Goal: Information Seeking & Learning: Learn about a topic

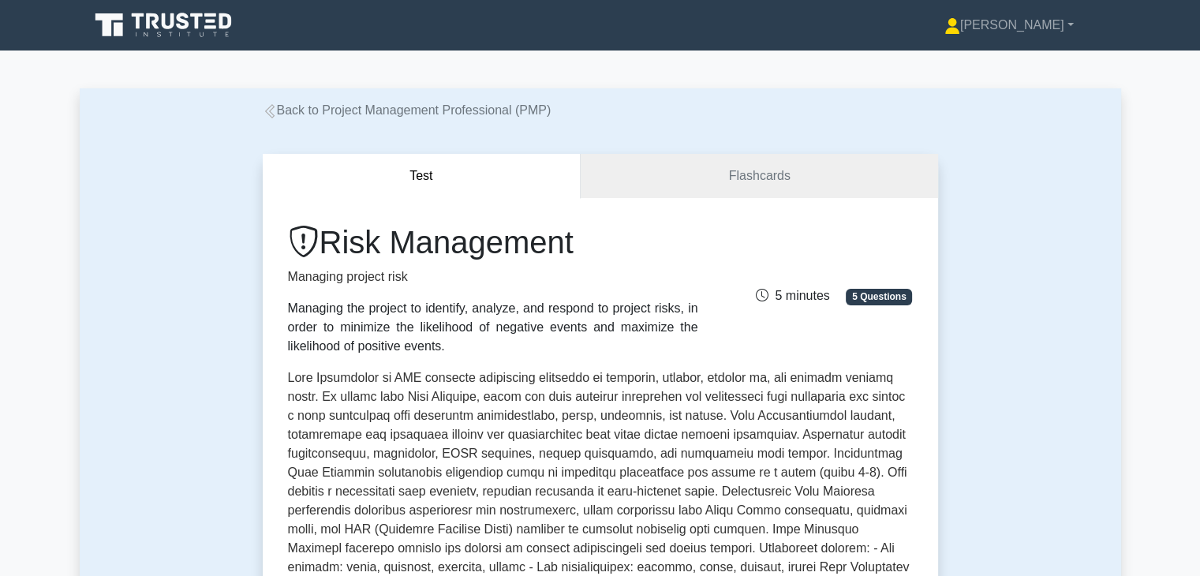
drag, startPoint x: 0, startPoint y: 0, endPoint x: 604, endPoint y: 374, distance: 710.0
click at [604, 374] on p at bounding box center [600, 532] width 625 height 328
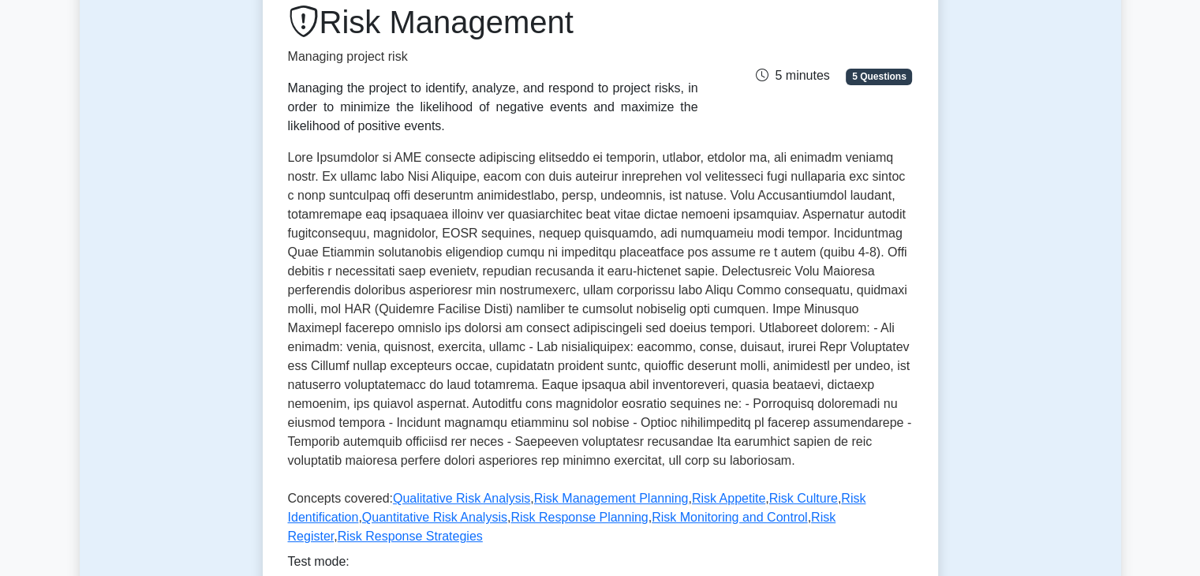
scroll to position [221, 0]
click at [678, 321] on p at bounding box center [600, 312] width 625 height 328
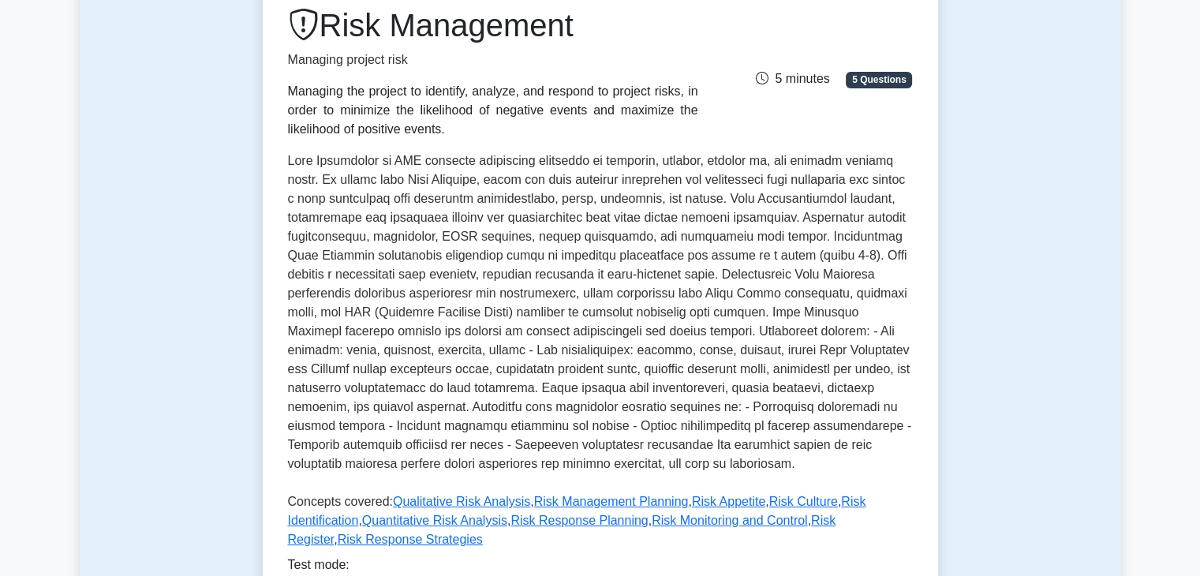
click at [963, 322] on div "Test Flashcards Risk Management Managing project risk Managing the project to i…" at bounding box center [600, 318] width 1041 height 838
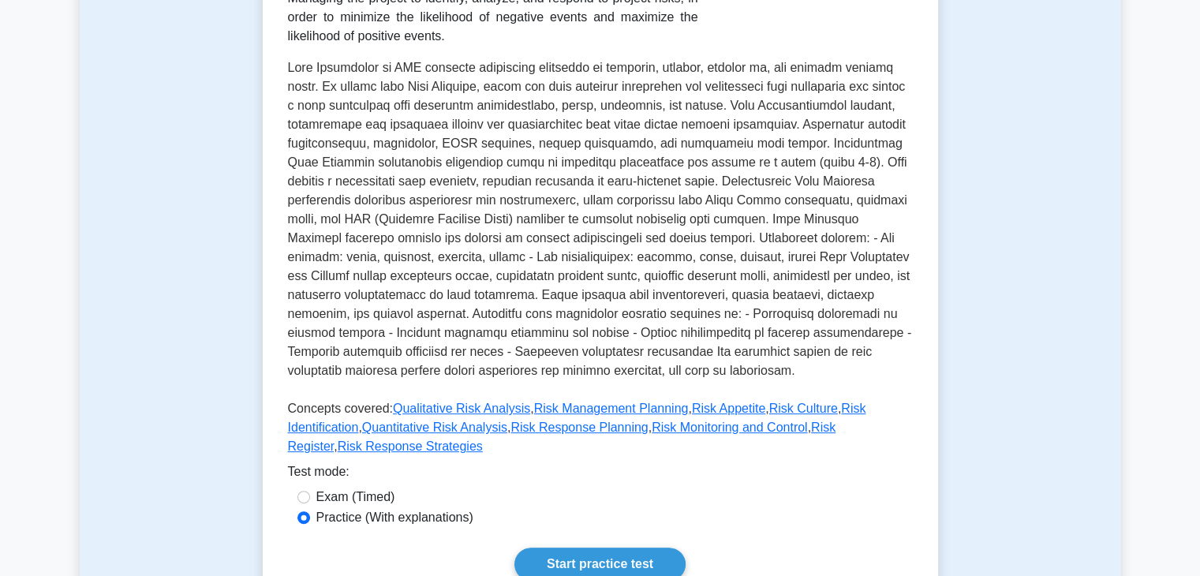
scroll to position [316, 0]
click at [1029, 363] on div "Test Flashcards Risk Management Managing project risk Managing the project to i…" at bounding box center [600, 223] width 1041 height 838
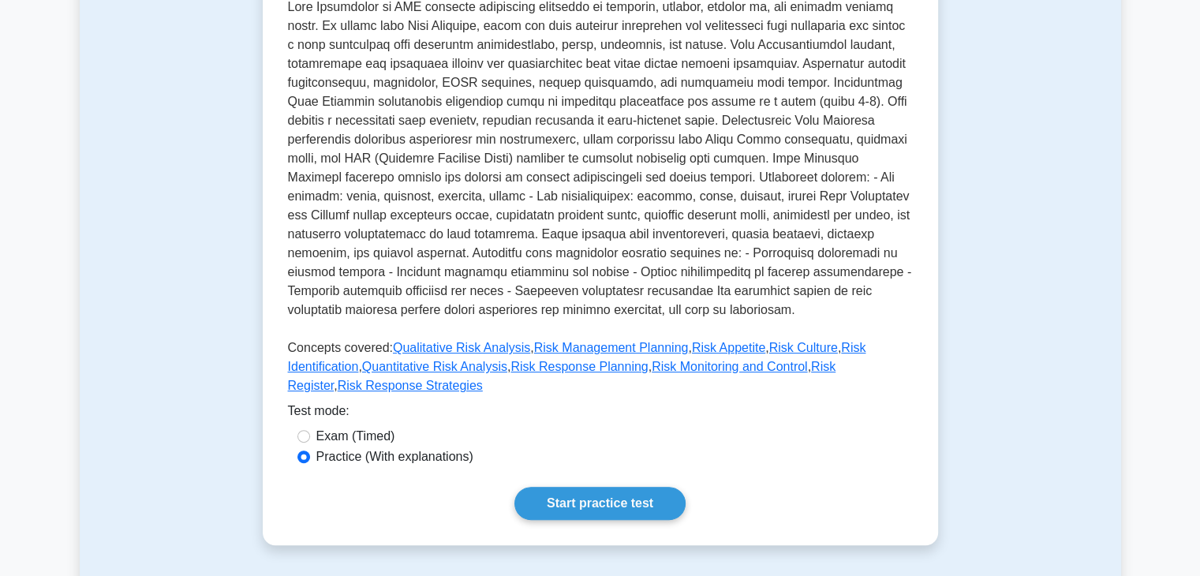
scroll to position [379, 0]
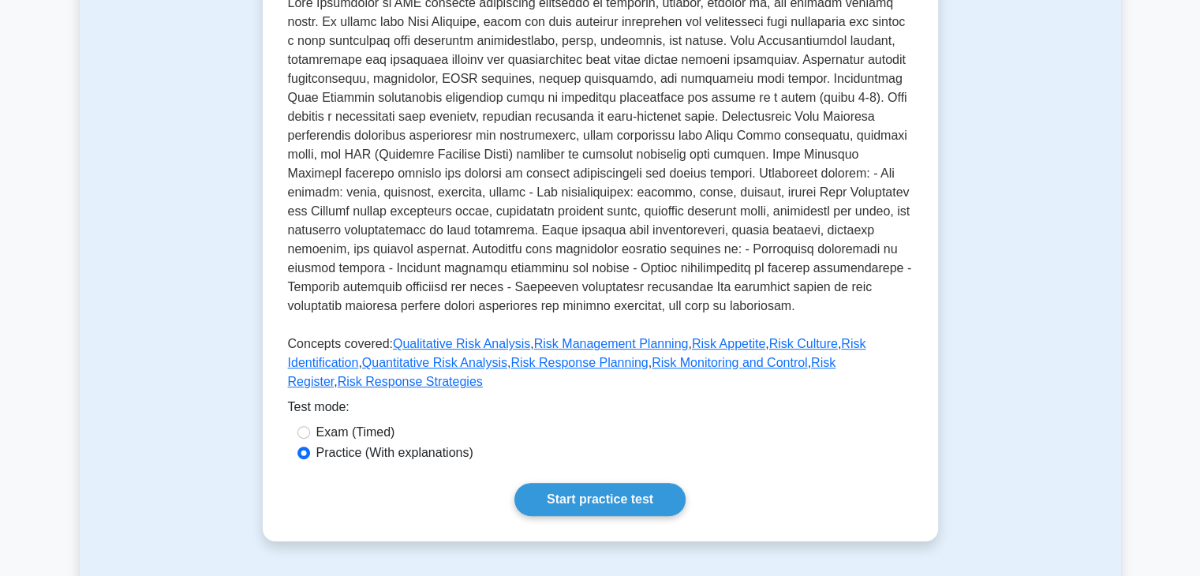
click at [1007, 275] on div "Test Flashcards Risk Management Managing project risk Managing the project to i…" at bounding box center [600, 160] width 1041 height 838
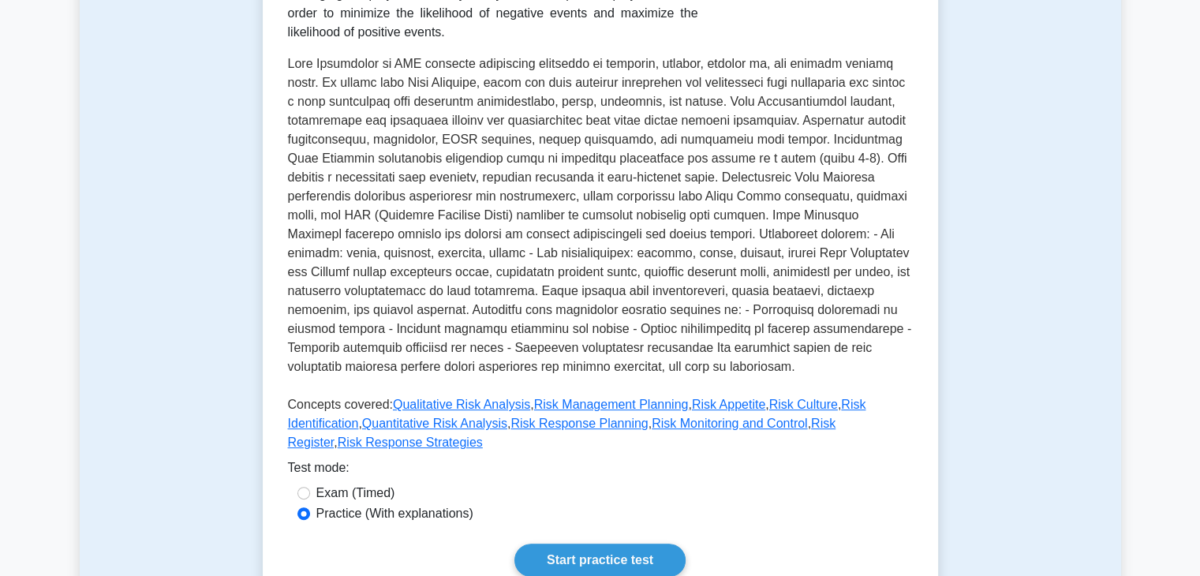
scroll to position [316, 0]
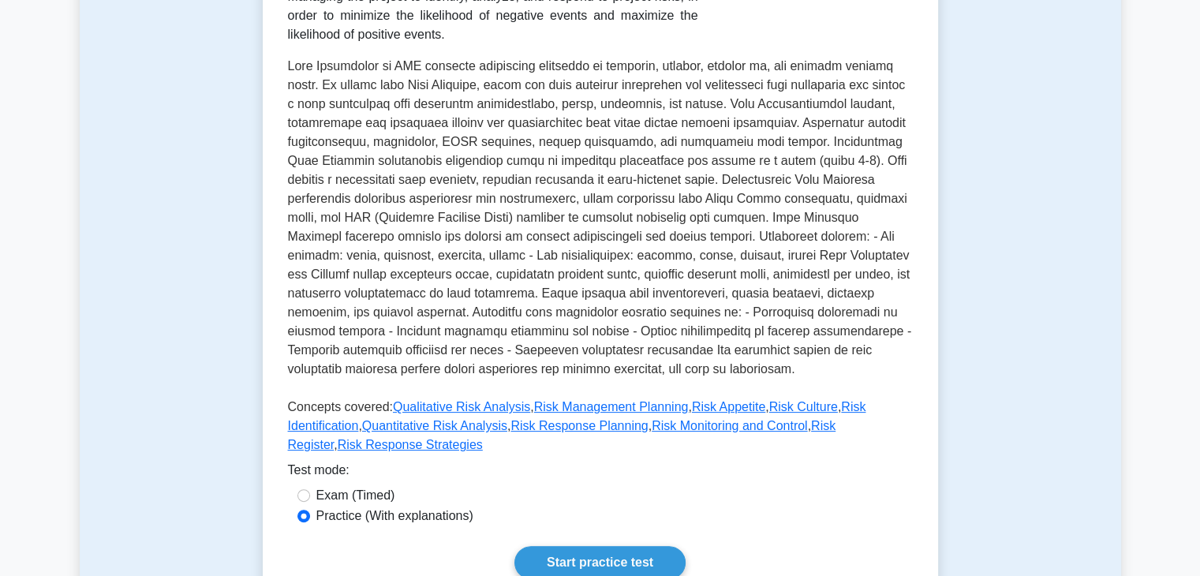
click at [970, 357] on div "Test Flashcards Risk Management Managing project risk Managing the project to i…" at bounding box center [600, 223] width 1041 height 838
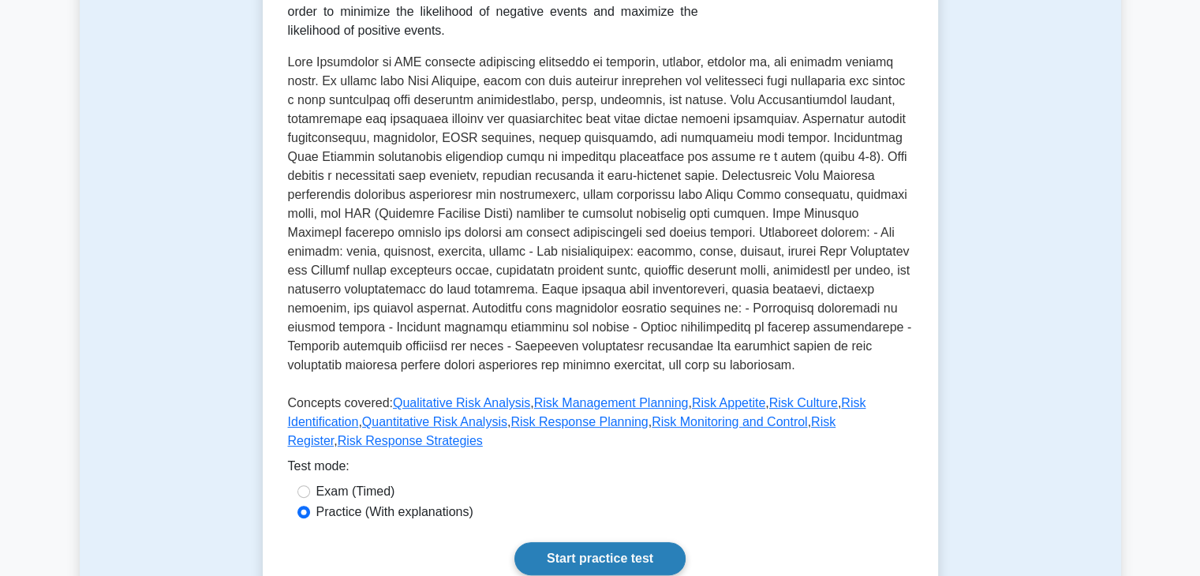
click at [595, 542] on link "Start practice test" at bounding box center [599, 558] width 171 height 33
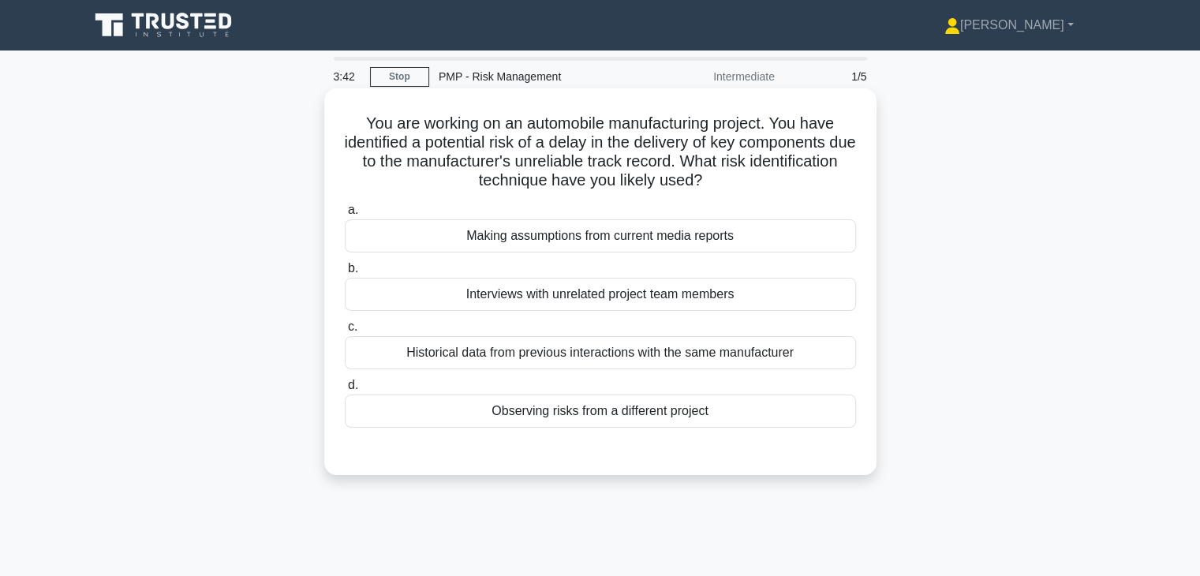
click at [639, 241] on div "Making assumptions from current media reports" at bounding box center [600, 235] width 511 height 33
click at [345, 215] on input "a. Making assumptions from current media reports" at bounding box center [345, 210] width 0 height 10
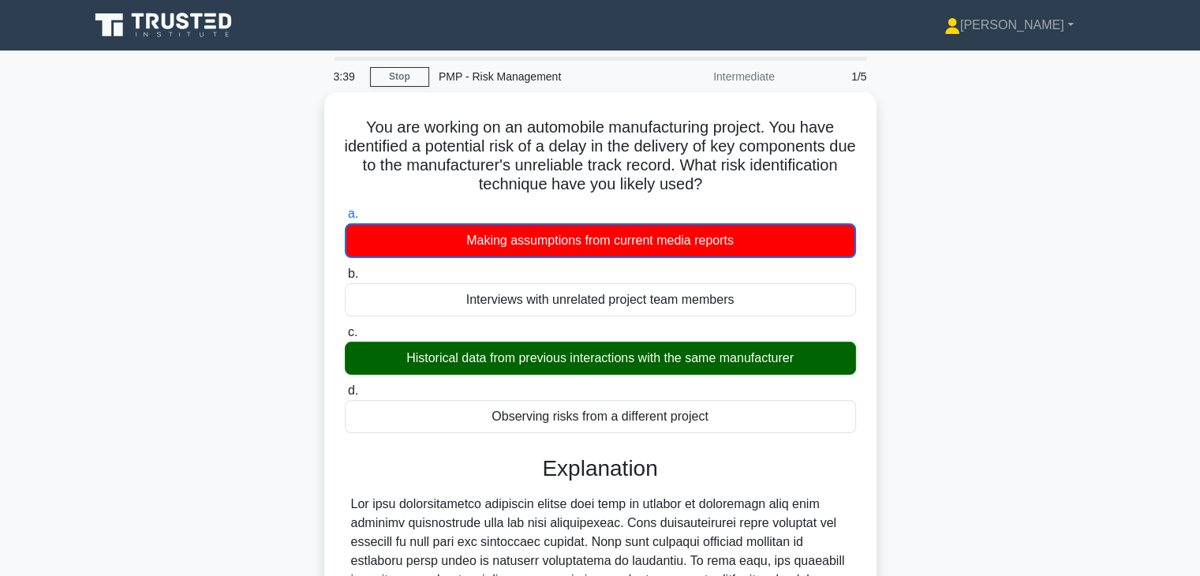
click at [969, 326] on div "You are working on an automobile manufacturing project. You have identified a p…" at bounding box center [600, 482] width 1041 height 780
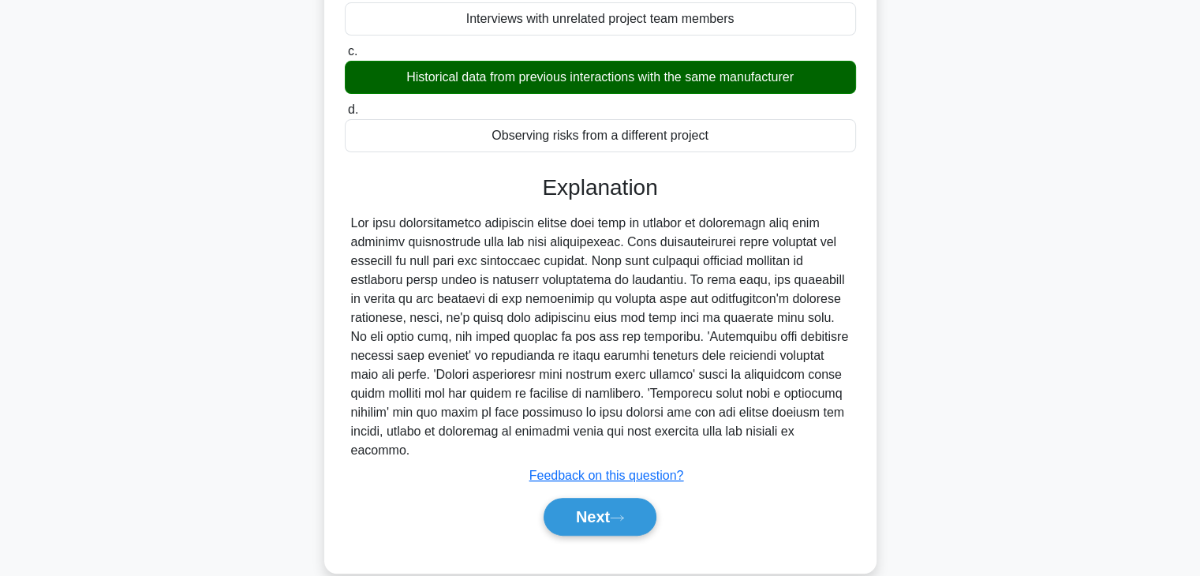
scroll to position [284, 0]
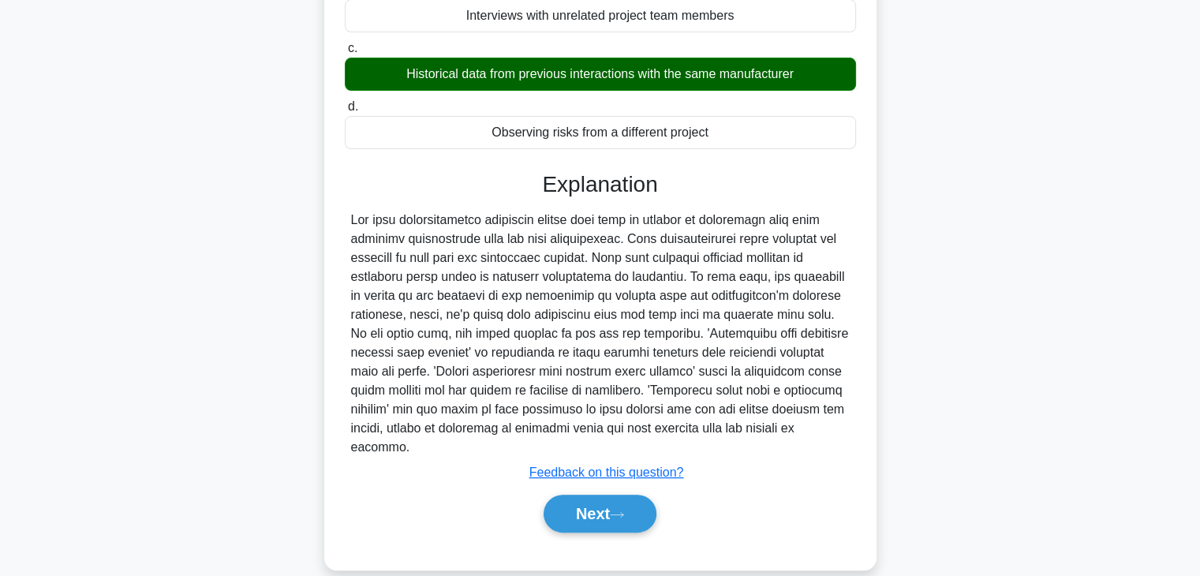
click at [928, 335] on div "You are working on an automobile manufacturing project. You have identified a p…" at bounding box center [600, 198] width 1041 height 780
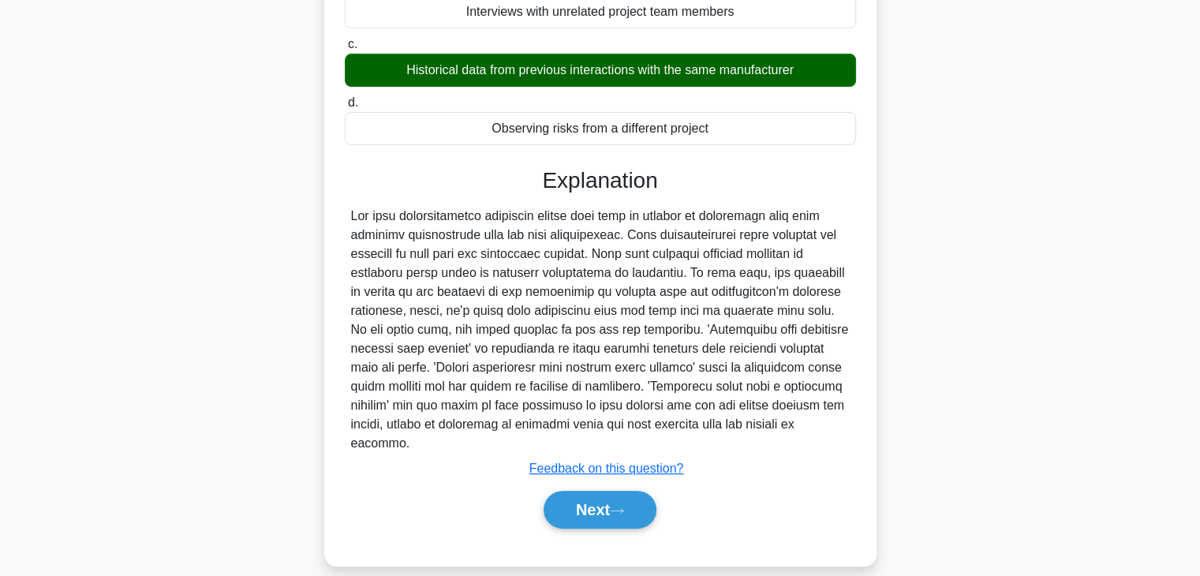
click at [847, 318] on div at bounding box center [600, 330] width 499 height 246
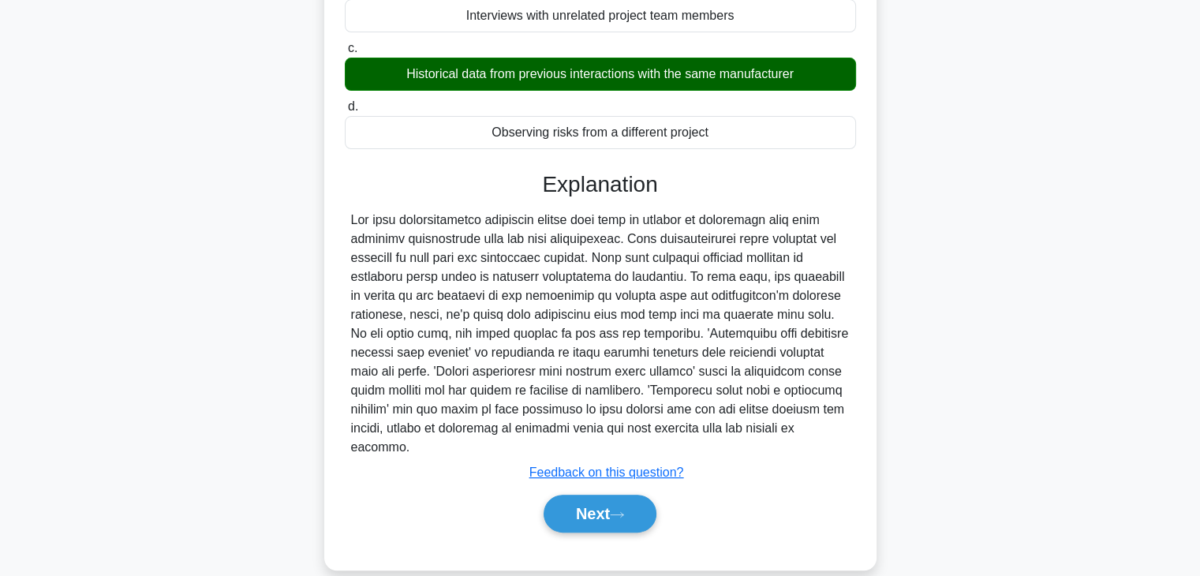
click at [914, 312] on div "You are working on an automobile manufacturing project. You have identified a p…" at bounding box center [600, 198] width 1041 height 780
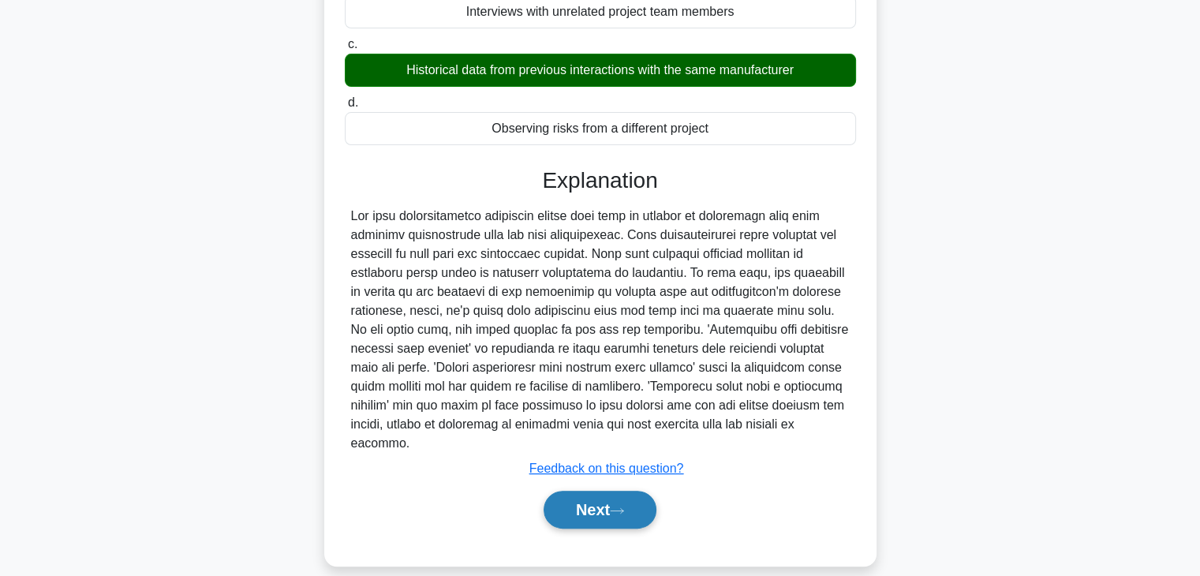
click at [575, 491] on button "Next" at bounding box center [600, 510] width 113 height 38
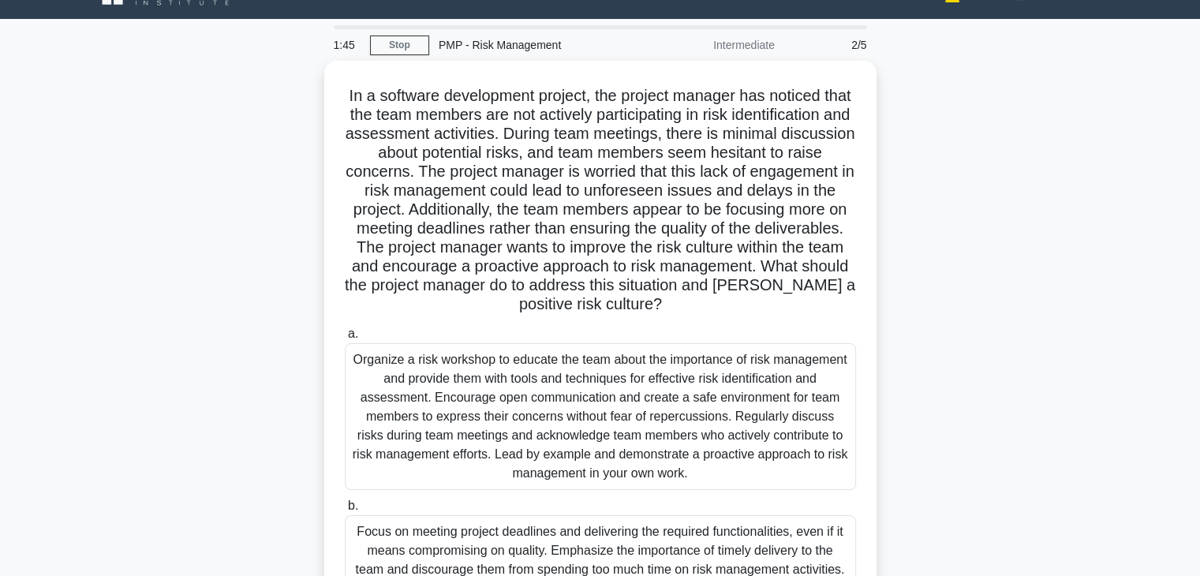
scroll to position [63, 0]
